Goal: Task Accomplishment & Management: Manage account settings

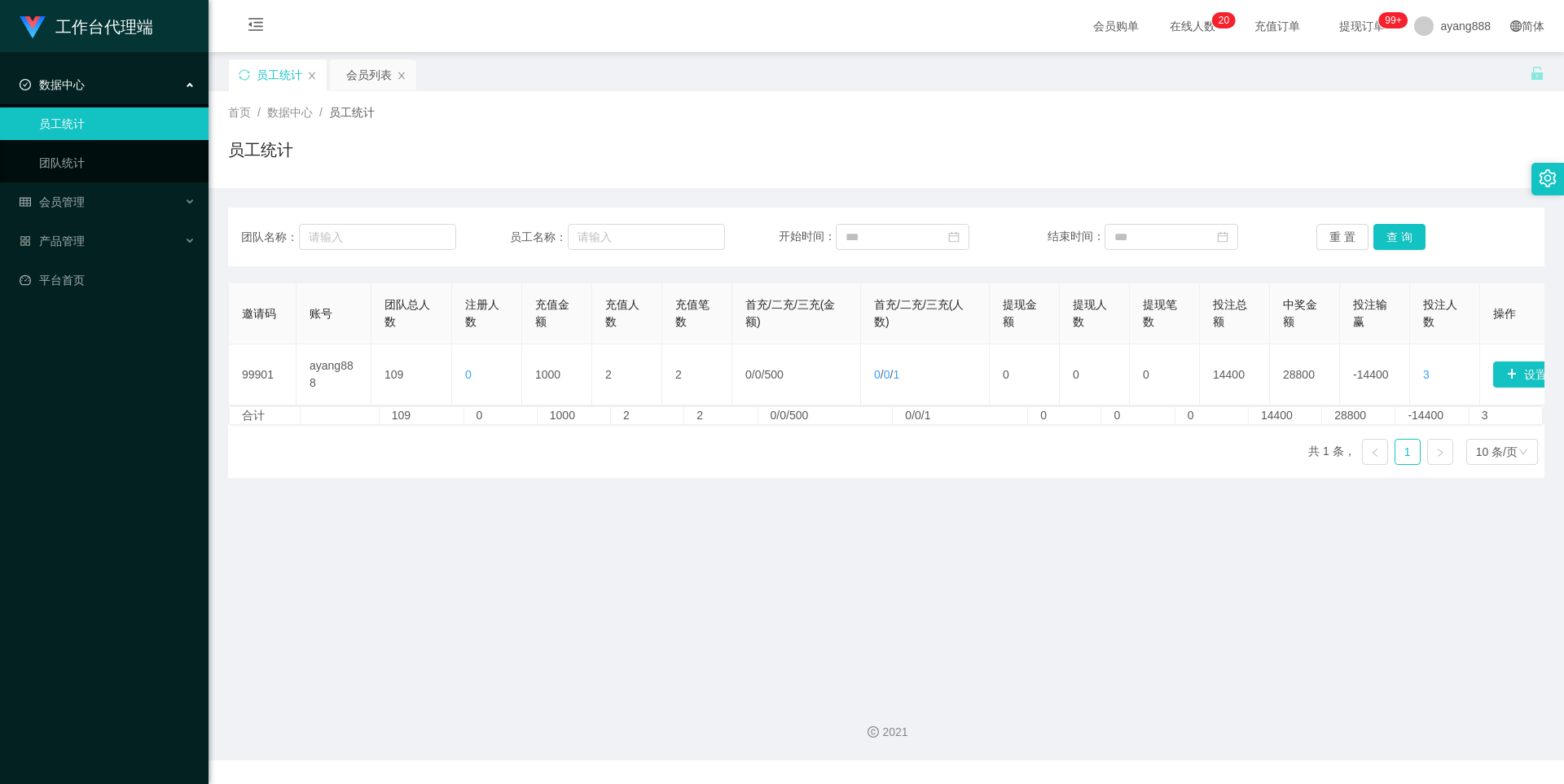
click at [84, 88] on div "数据中心" at bounding box center [104, 84] width 208 height 33
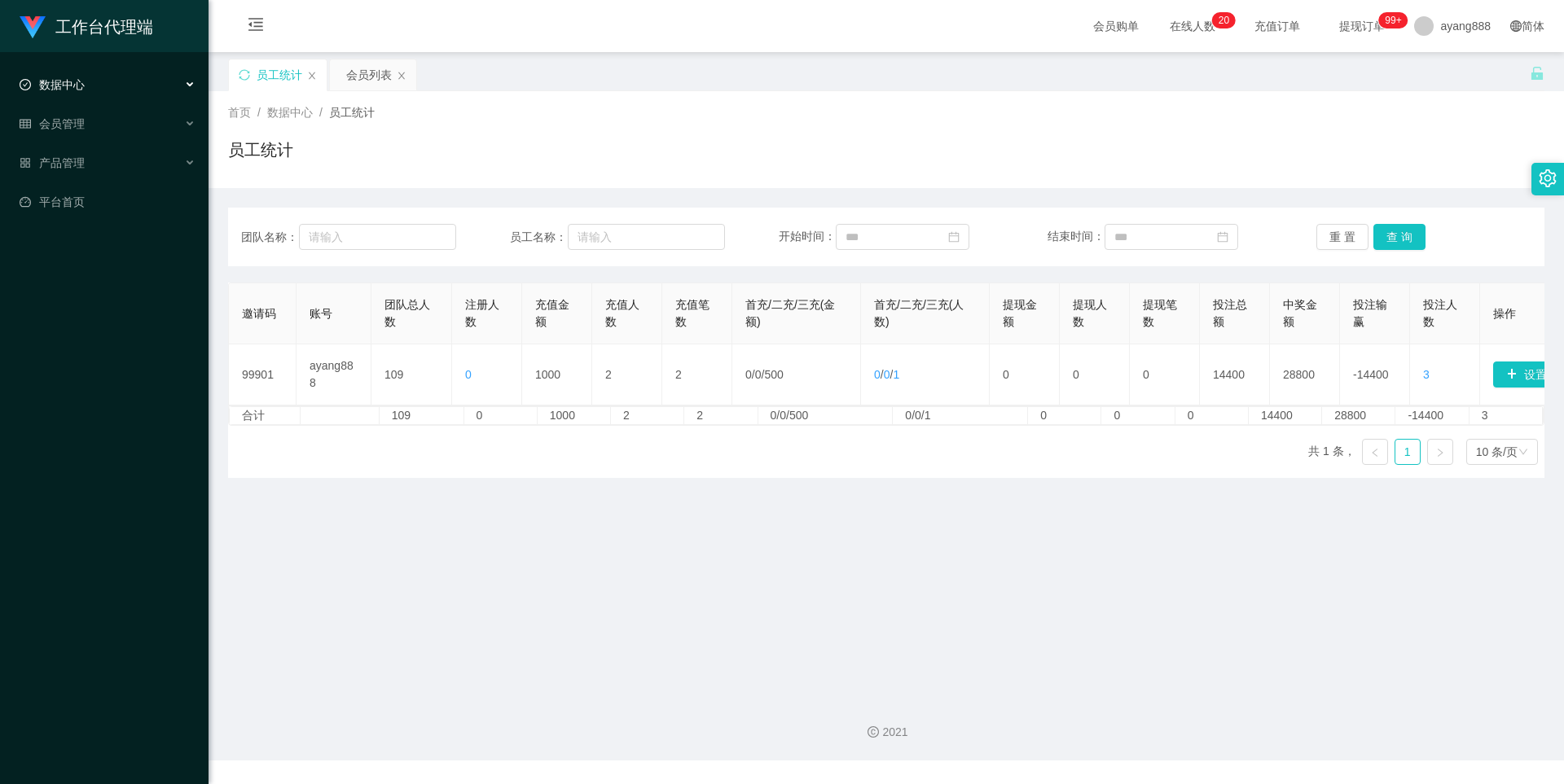
click at [103, 90] on div "数据中心" at bounding box center [104, 84] width 208 height 33
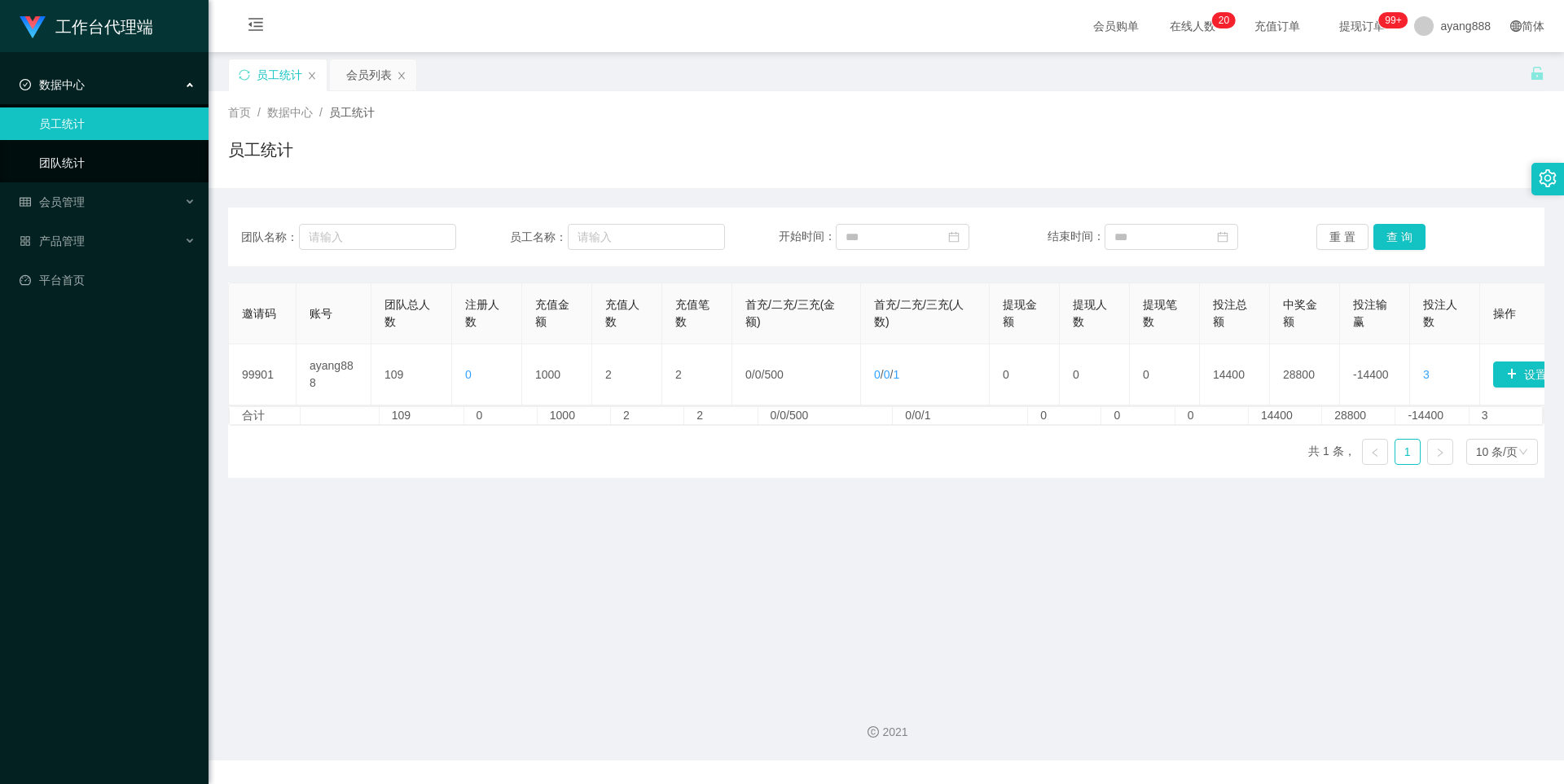
click at [82, 160] on link "团队统计" at bounding box center [117, 163] width 157 height 33
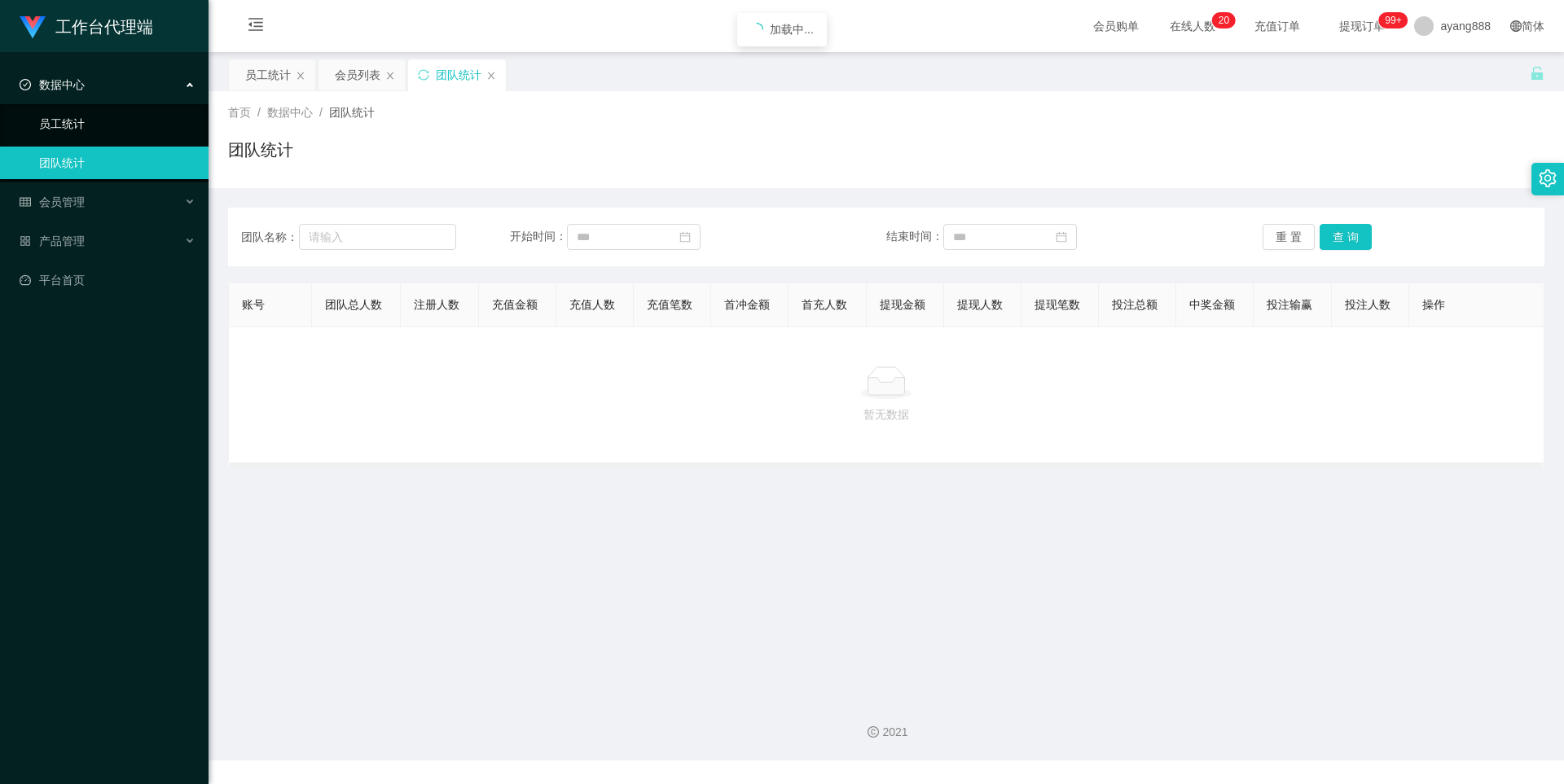
click at [63, 127] on link "员工统计" at bounding box center [117, 124] width 157 height 33
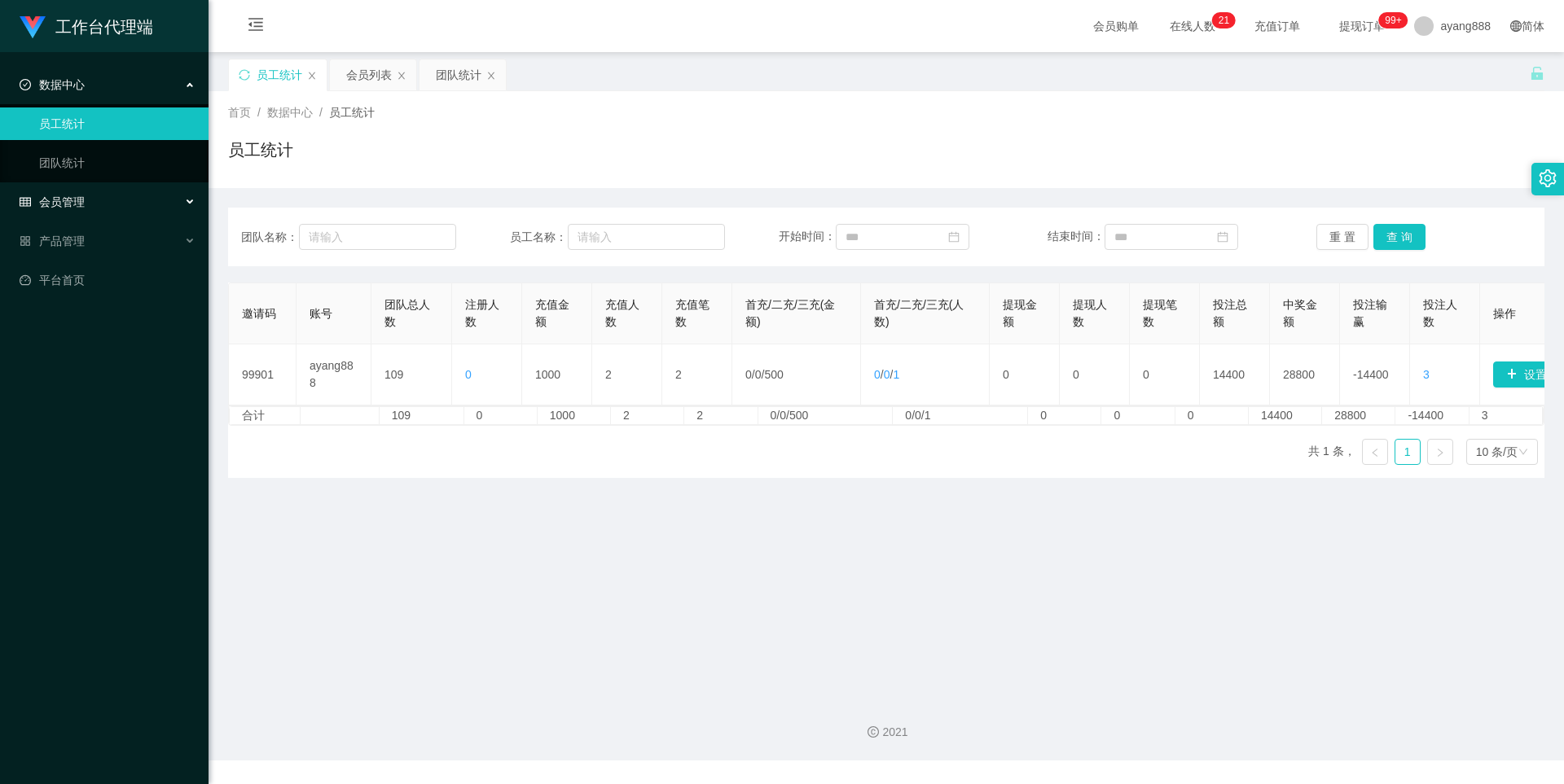
click at [87, 214] on div "会员管理" at bounding box center [104, 201] width 208 height 33
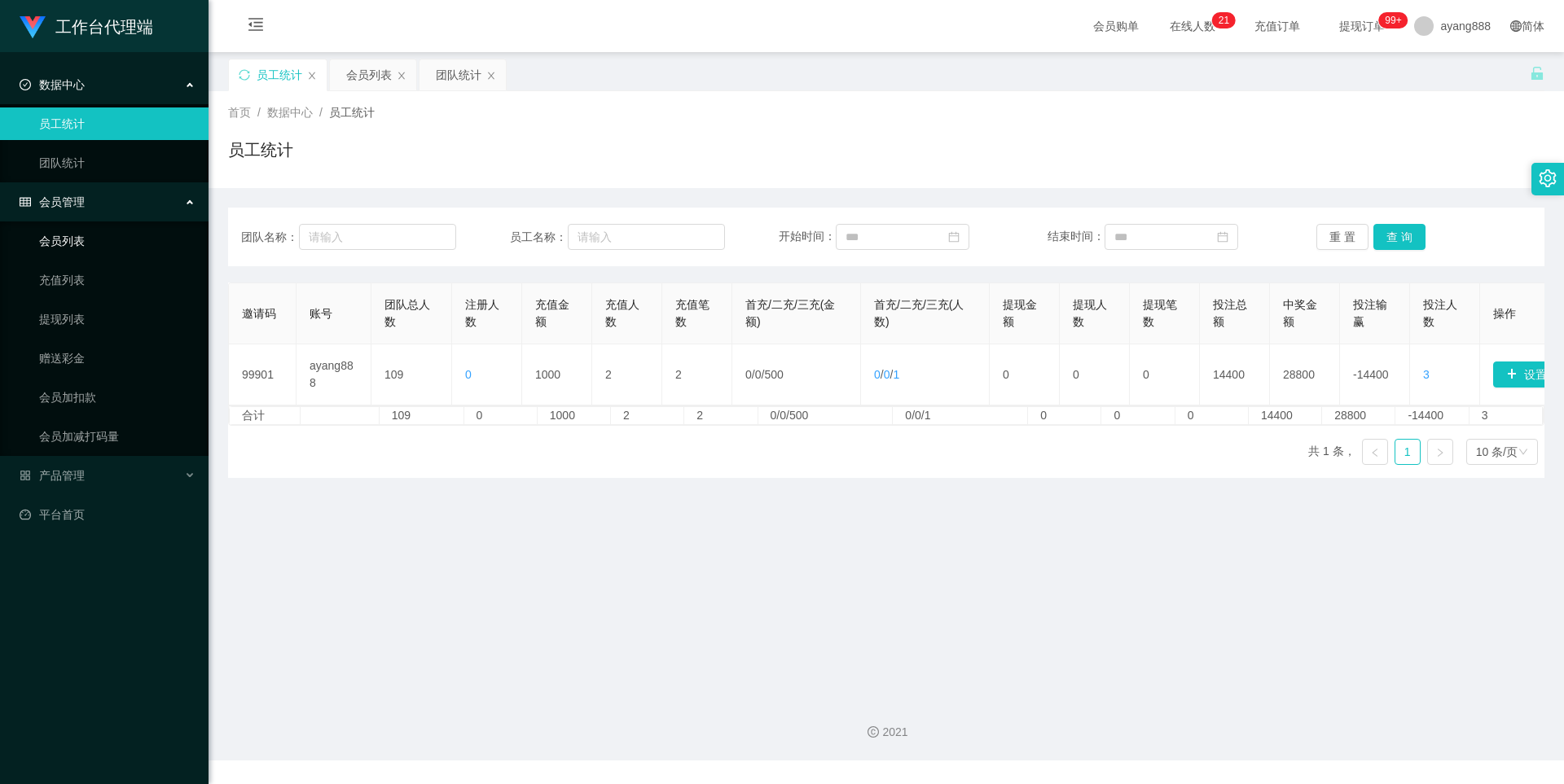
click at [105, 244] on link "会员列表" at bounding box center [117, 241] width 157 height 33
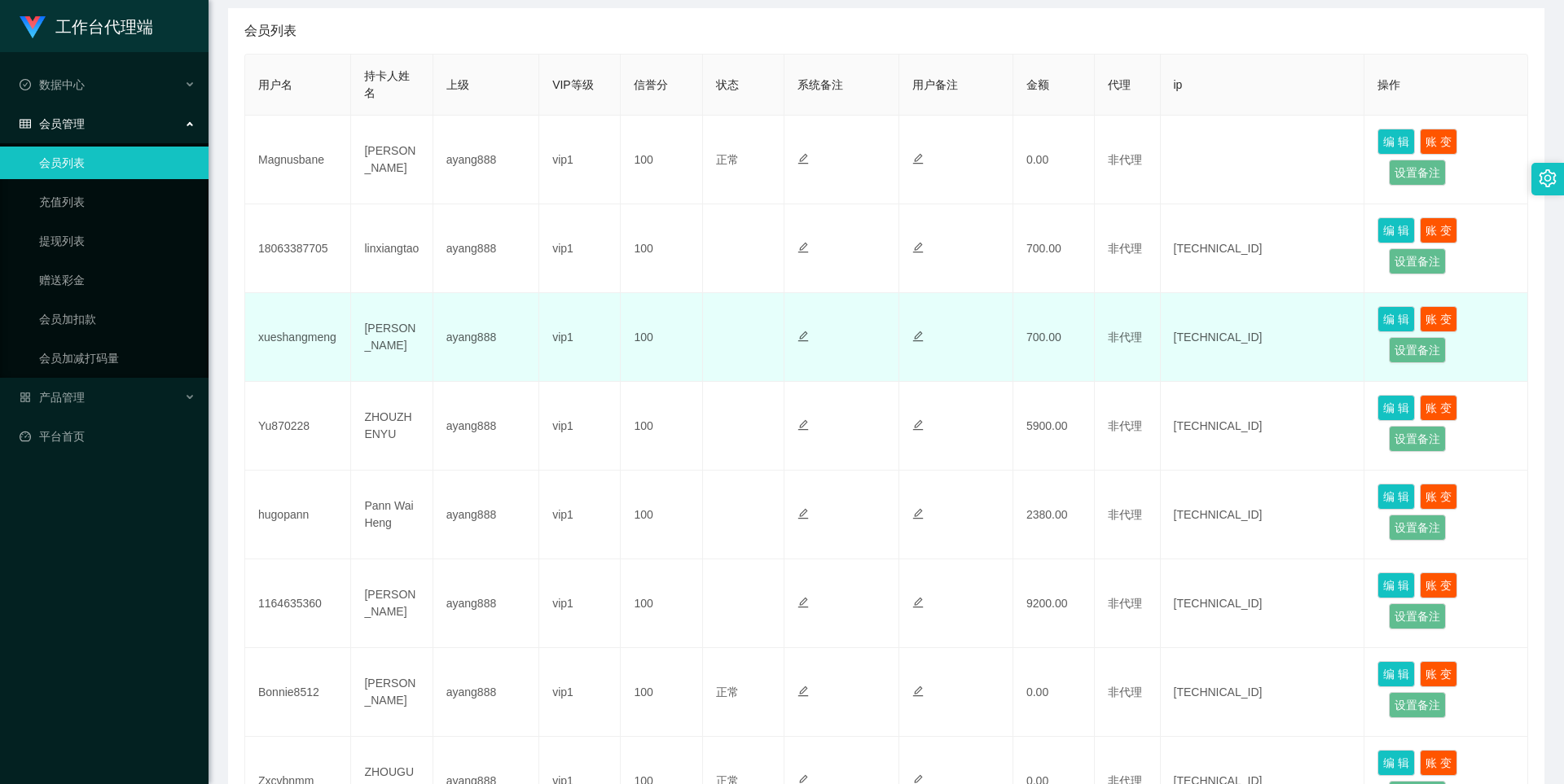
scroll to position [407, 0]
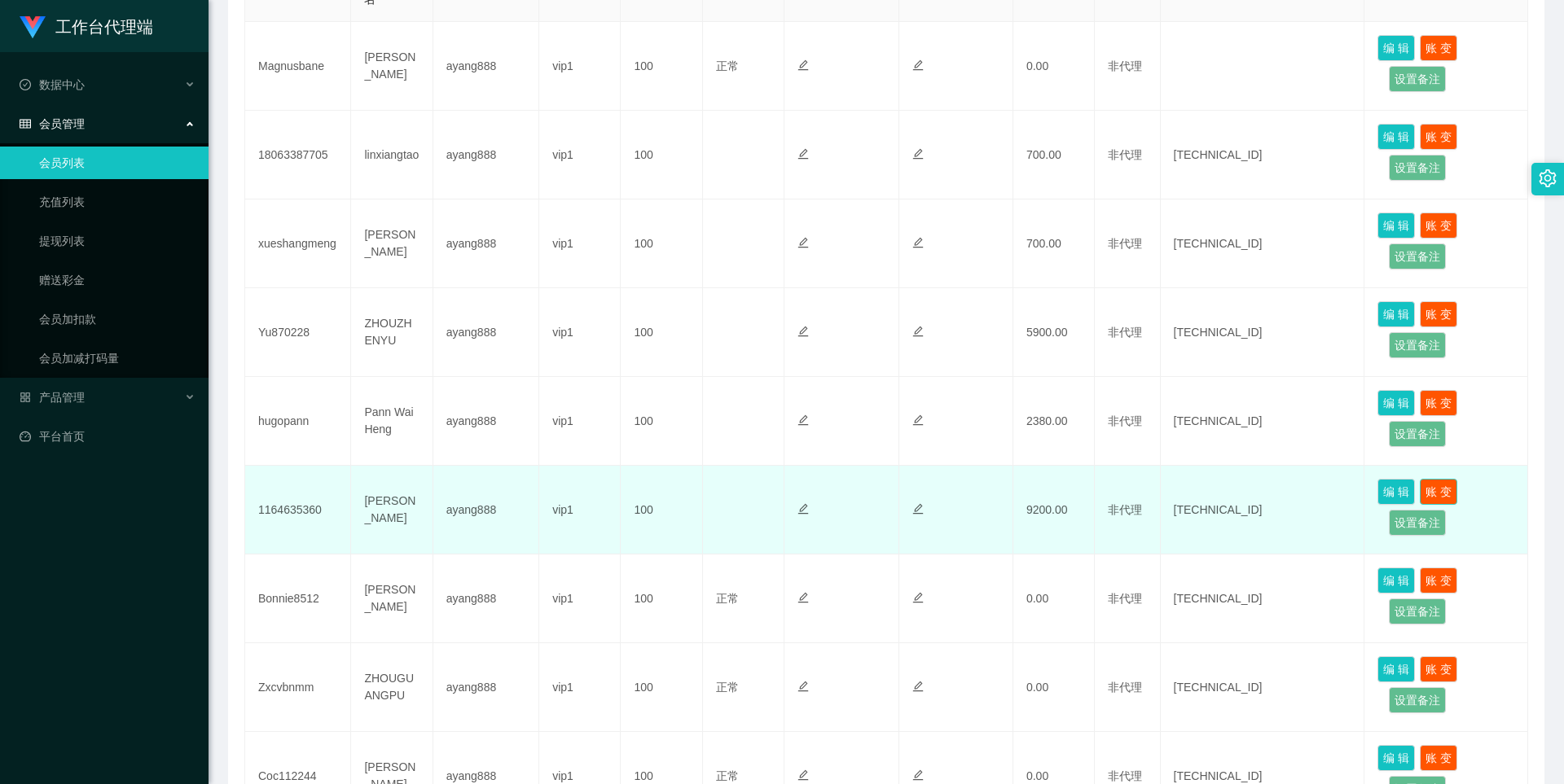
click at [1438, 491] on button "账 变" at bounding box center [1438, 491] width 37 height 26
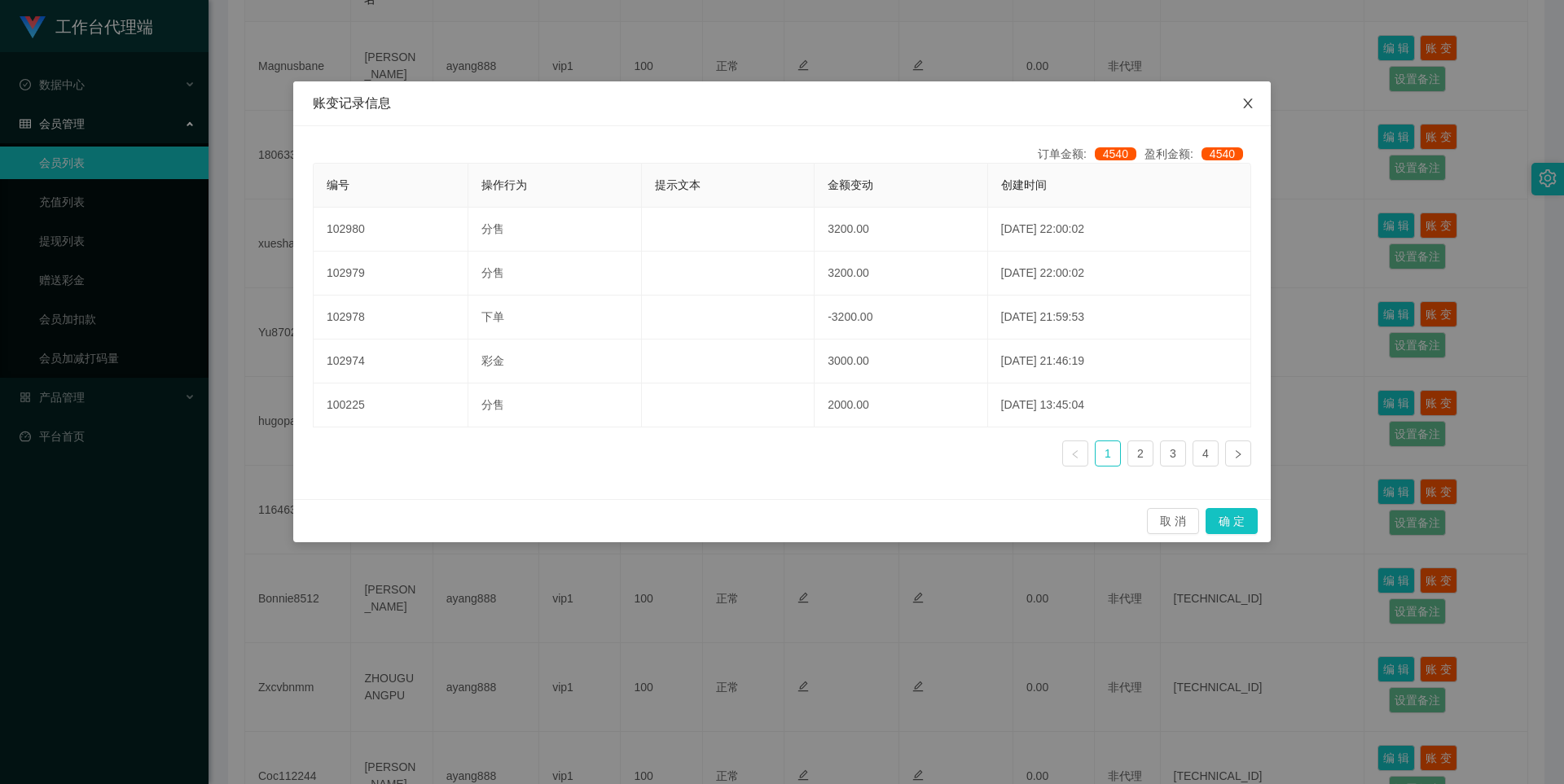
click at [1250, 93] on span "Close" at bounding box center [1248, 105] width 46 height 46
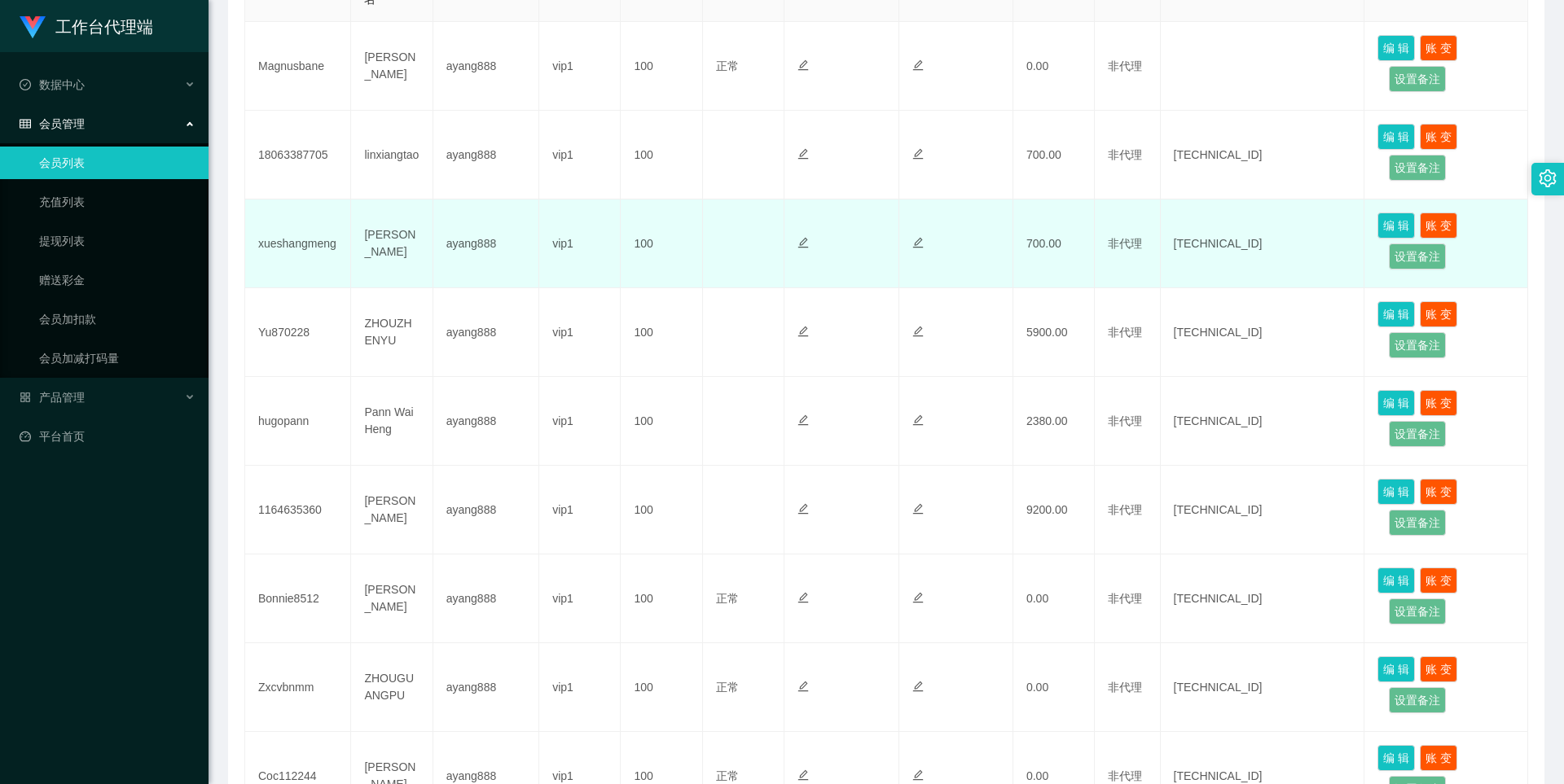
click at [723, 224] on td "正常 禁止登录 禁止投注" at bounding box center [744, 244] width 82 height 89
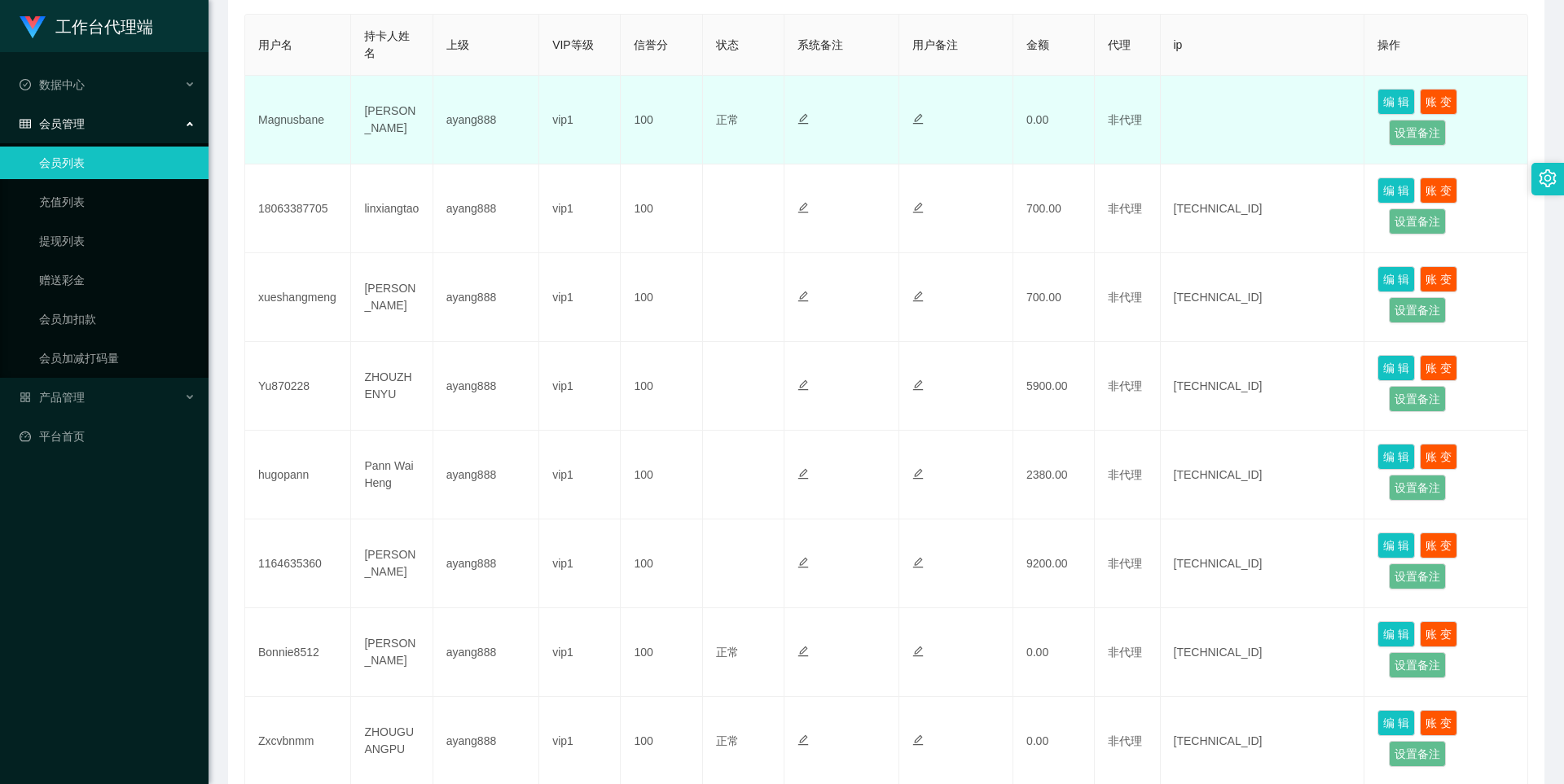
scroll to position [244, 0]
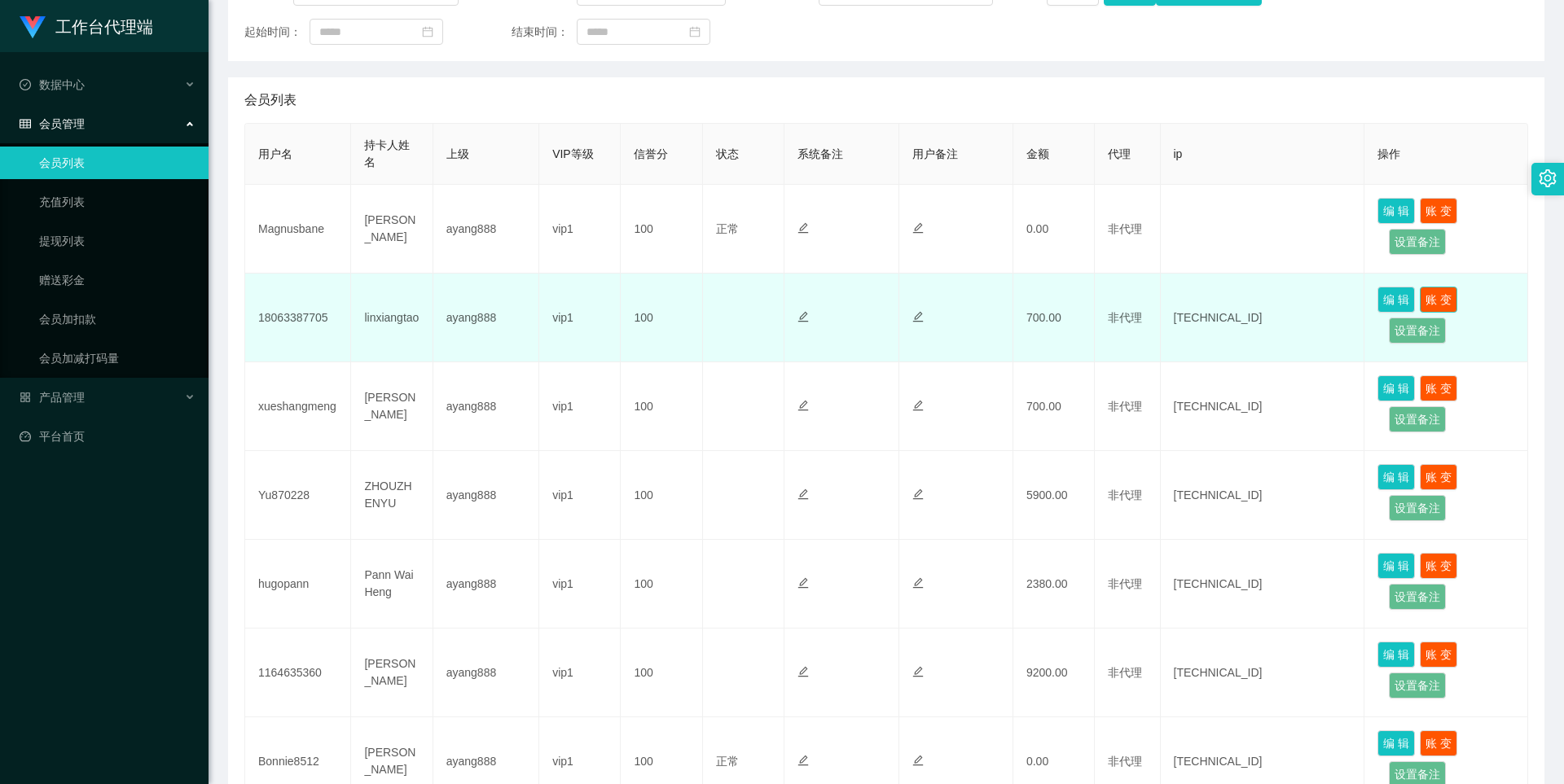
click at [1432, 297] on button "账 变" at bounding box center [1438, 299] width 37 height 26
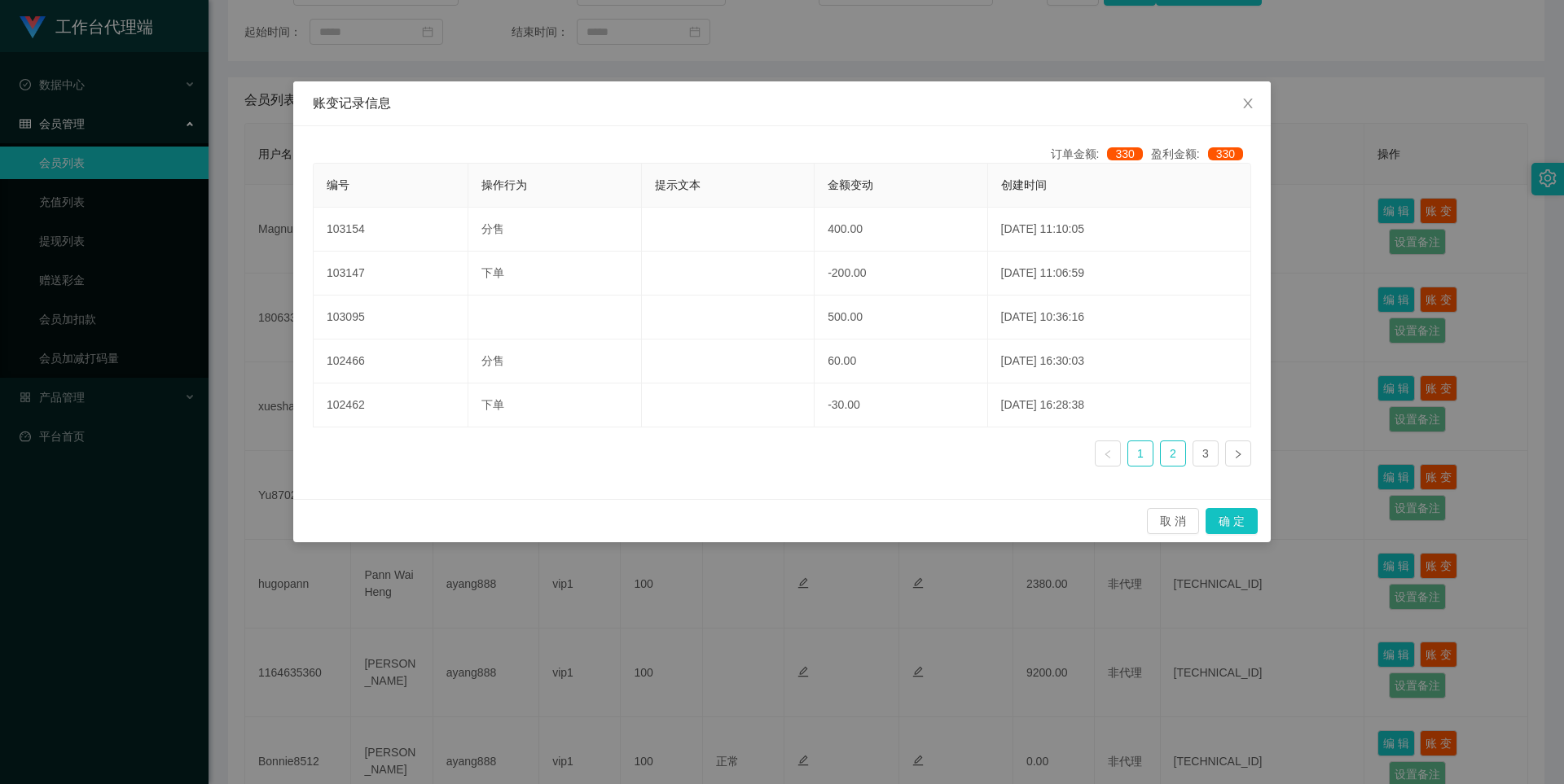
click at [1166, 453] on link "2" at bounding box center [1173, 454] width 24 height 24
click at [1190, 452] on ul "1 2 3" at bounding box center [1174, 454] width 157 height 26
click at [1207, 450] on link "3" at bounding box center [1206, 454] width 24 height 24
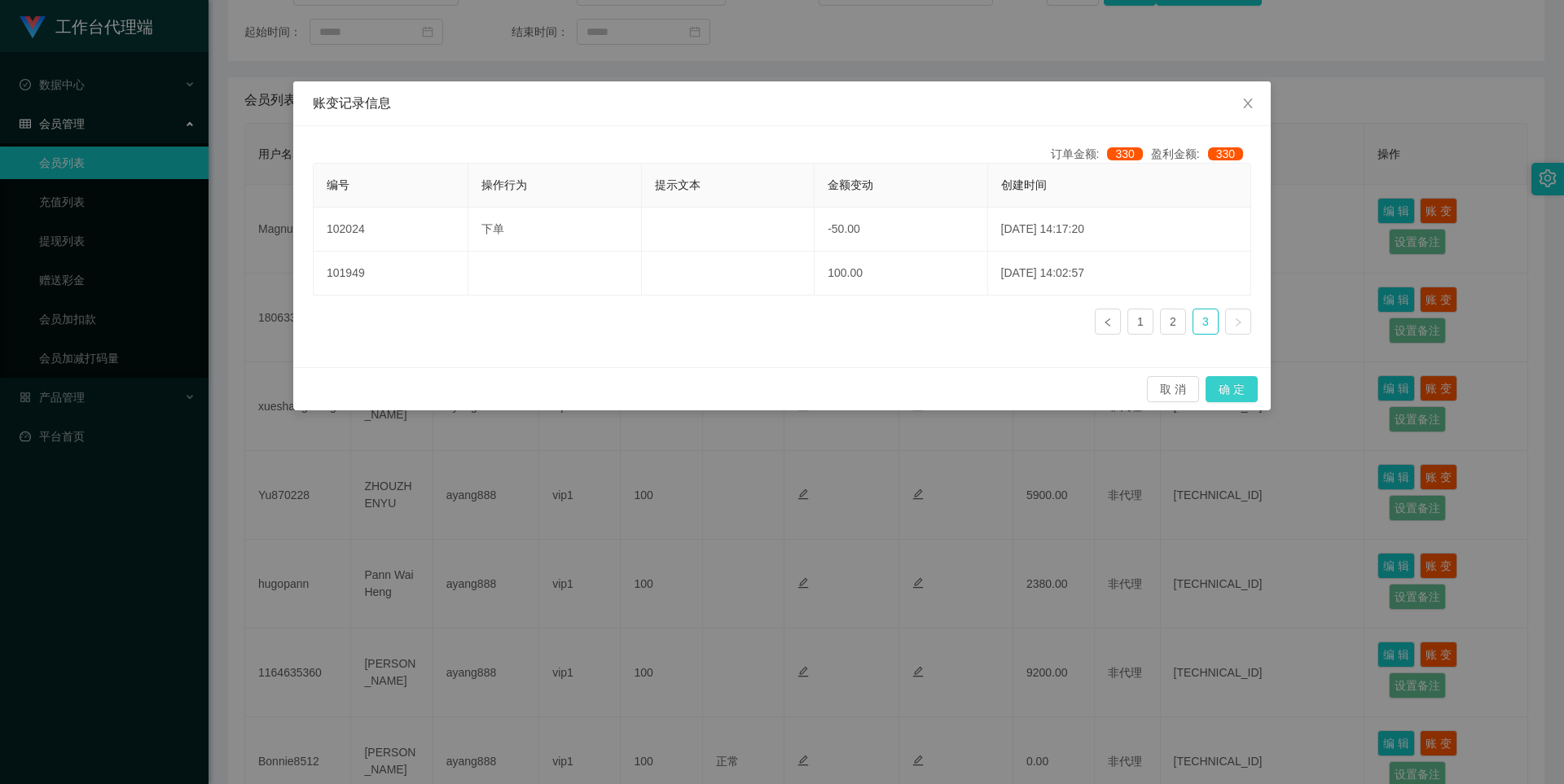
click at [1237, 383] on button "确 定" at bounding box center [1232, 389] width 52 height 26
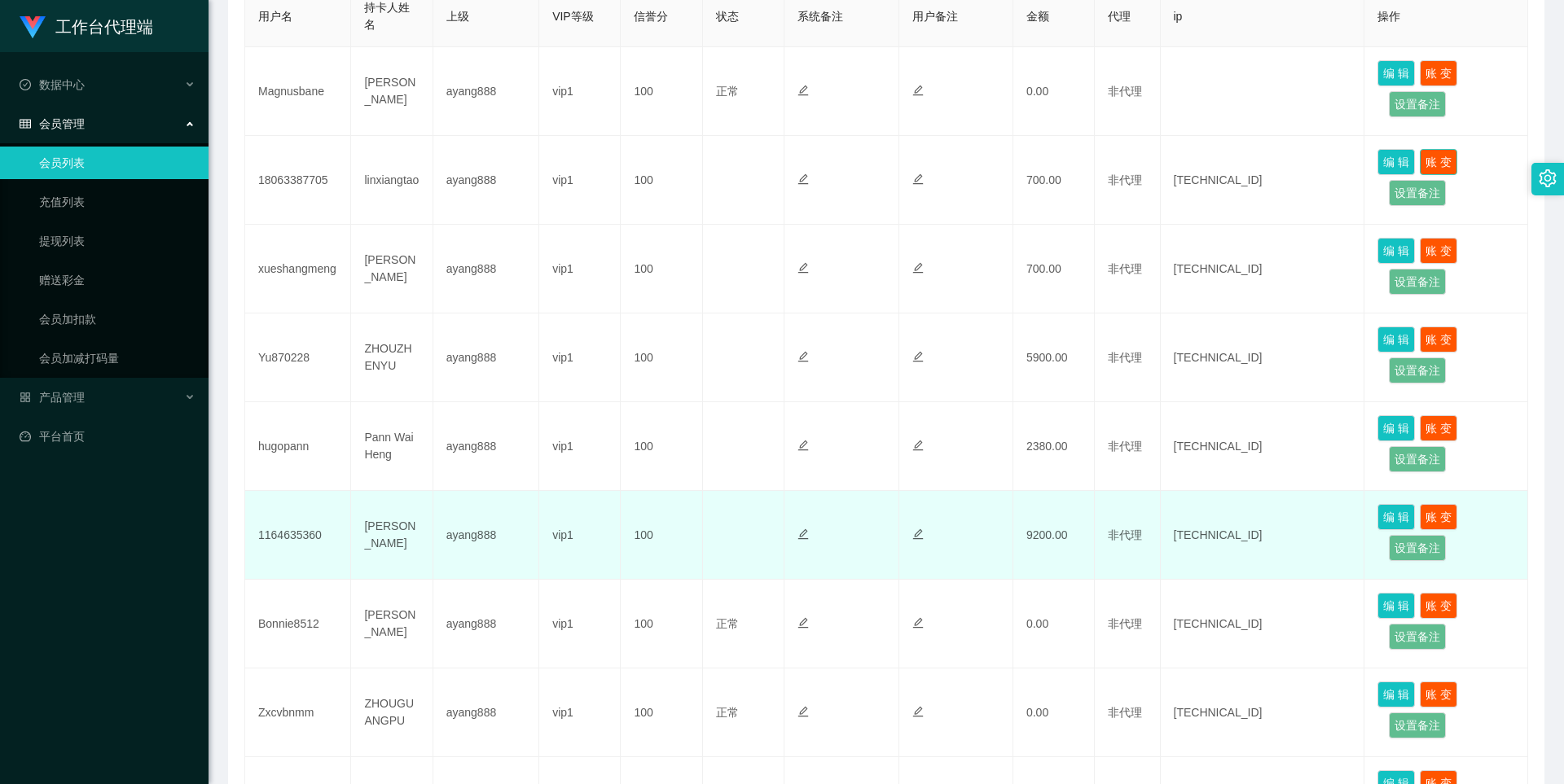
scroll to position [407, 0]
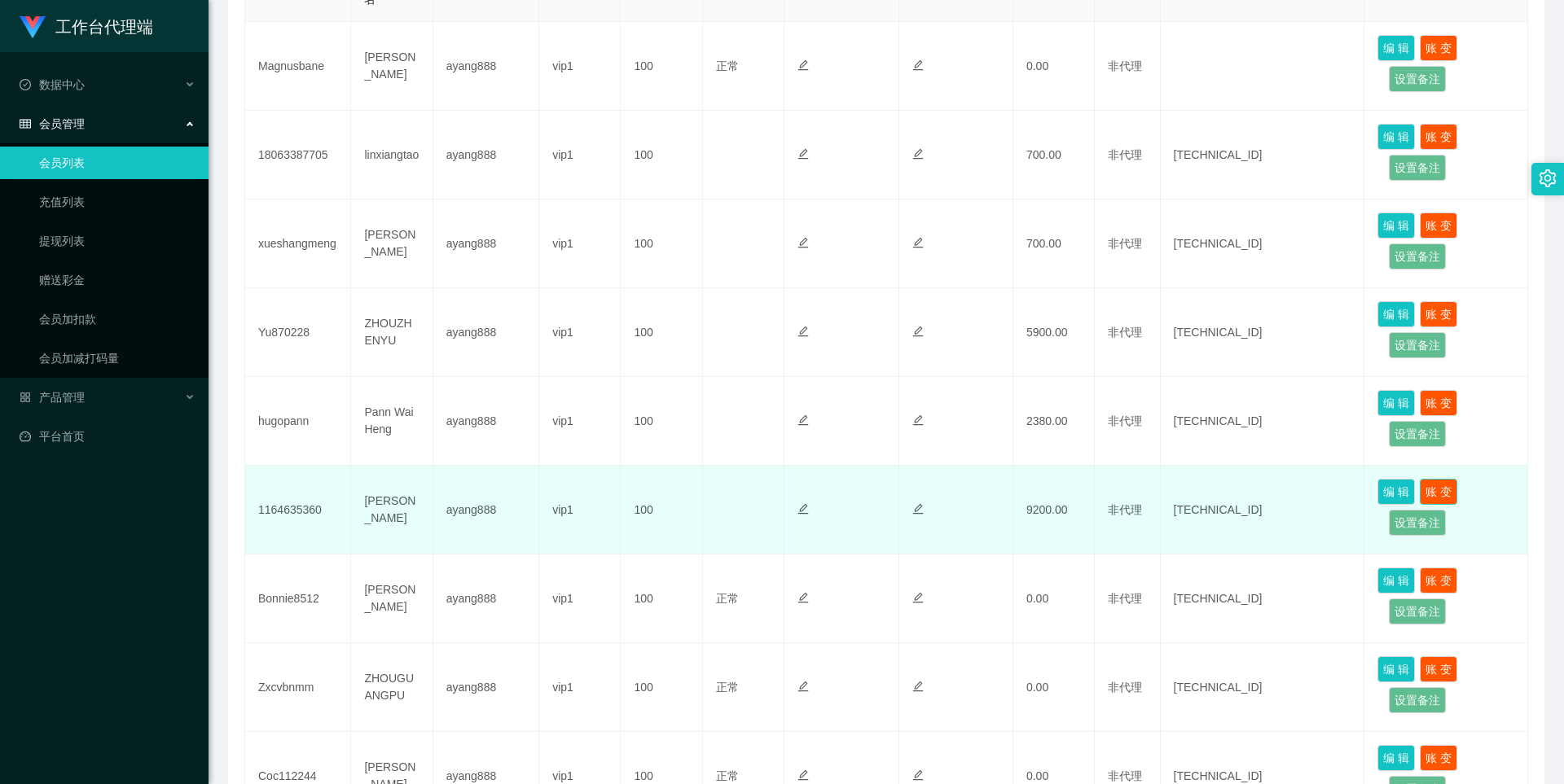
click at [1430, 486] on button "账 变" at bounding box center [1438, 491] width 37 height 26
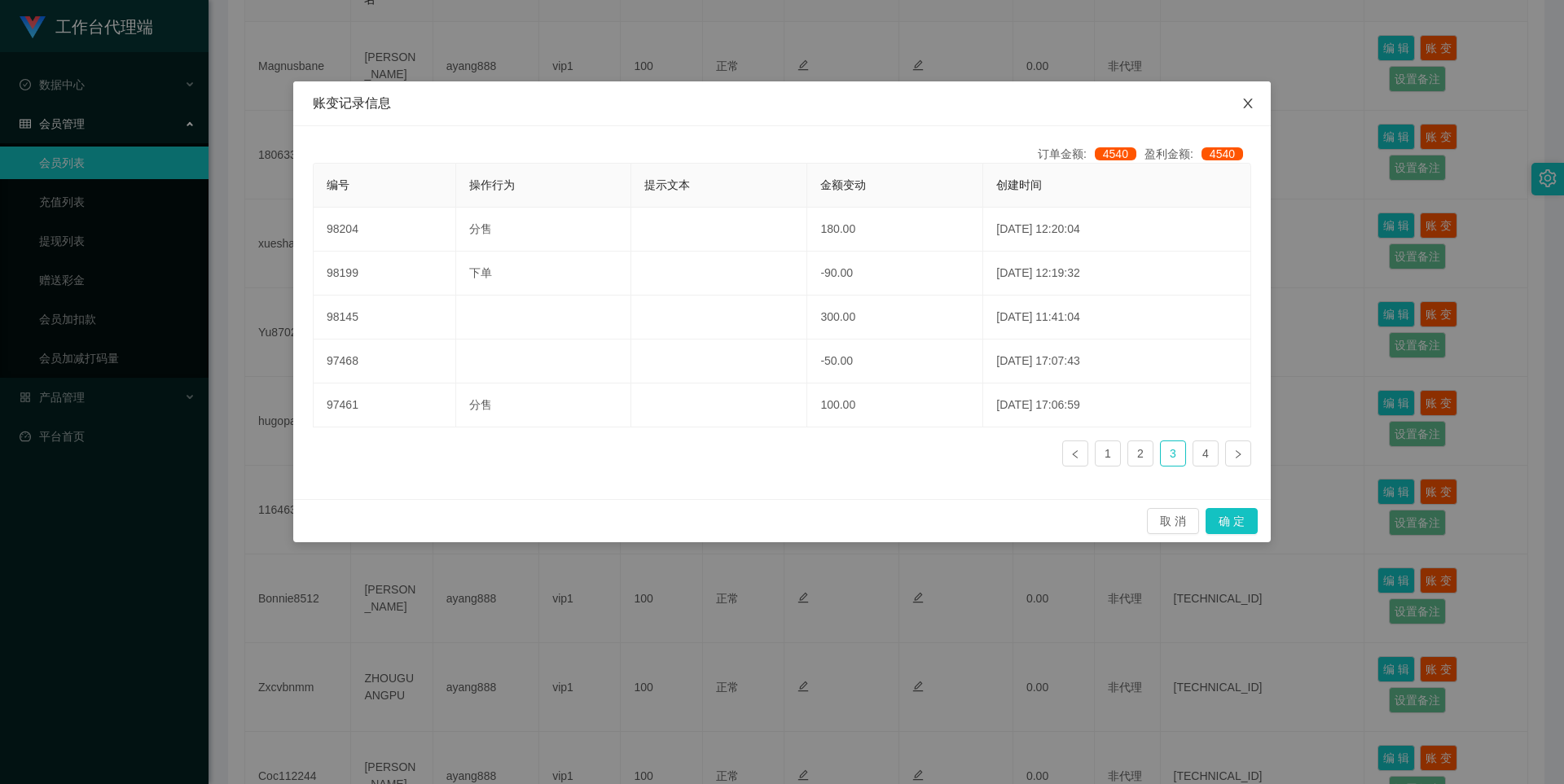
click at [1246, 101] on icon "图标: close" at bounding box center [1248, 103] width 13 height 13
